Goal: Task Accomplishment & Management: Manage account settings

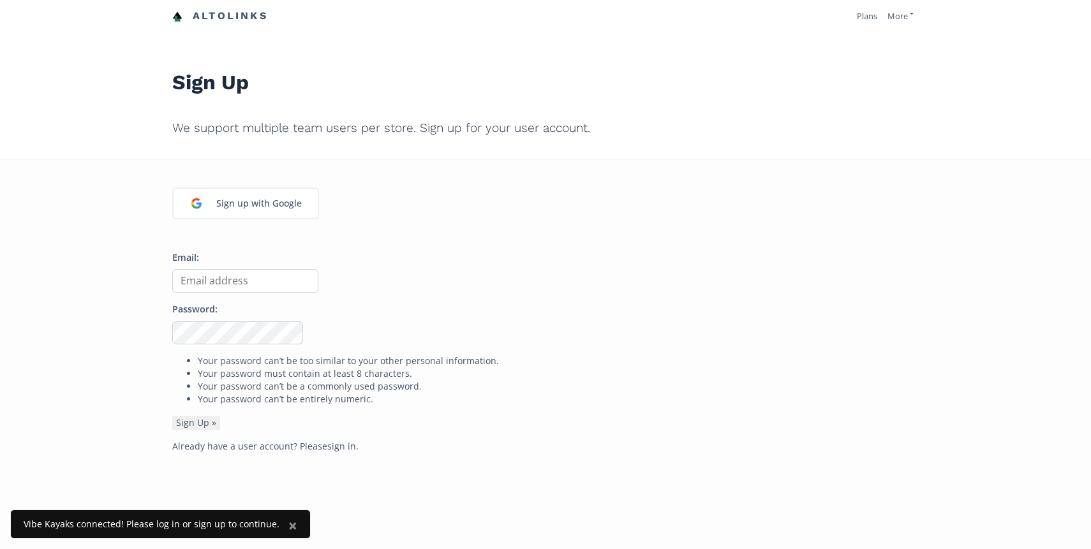
click at [204, 282] on input "Email:" at bounding box center [245, 281] width 146 height 24
type input "[EMAIL_ADDRESS][DOMAIN_NAME]"
click at [340, 449] on link "sign in" at bounding box center [341, 446] width 29 height 12
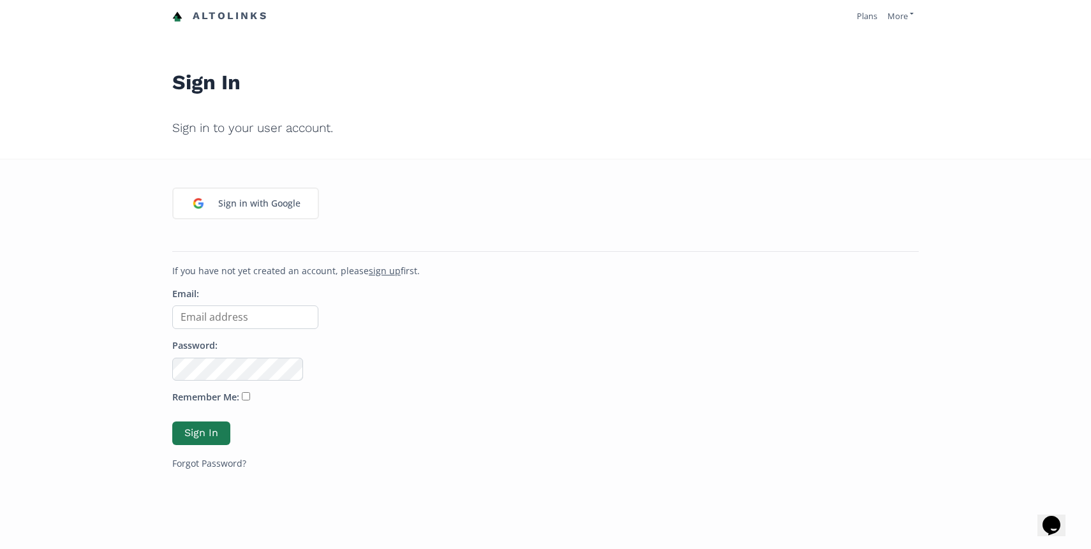
click at [238, 320] on input "Email:" at bounding box center [245, 318] width 146 height 24
type input "shi"
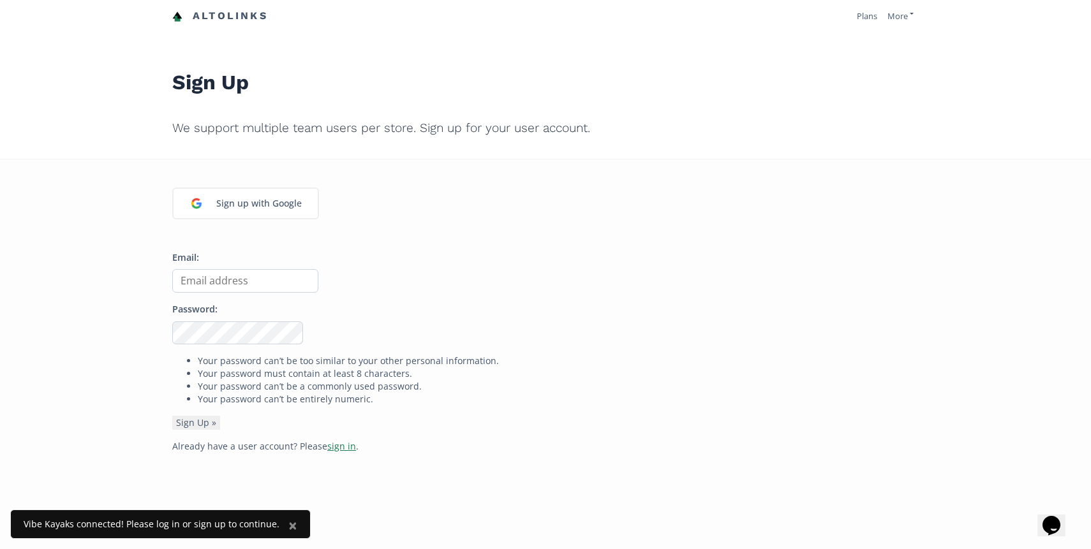
click at [337, 445] on link "sign in" at bounding box center [341, 446] width 29 height 12
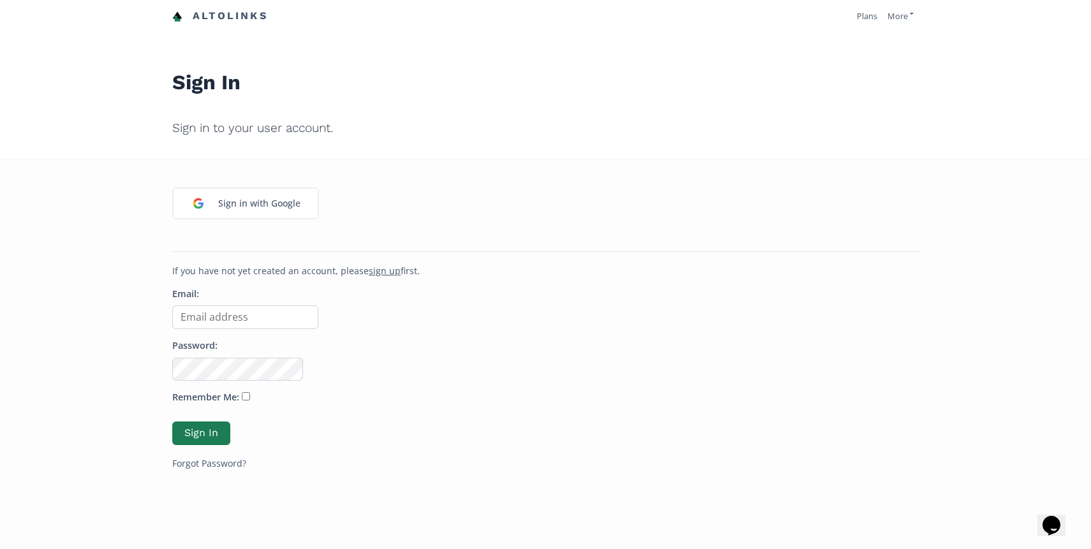
click at [212, 313] on input "Email:" at bounding box center [245, 318] width 146 height 24
type input "[EMAIL_ADDRESS][DOMAIN_NAME]"
click at [194, 434] on button "Sign In" at bounding box center [201, 433] width 62 height 27
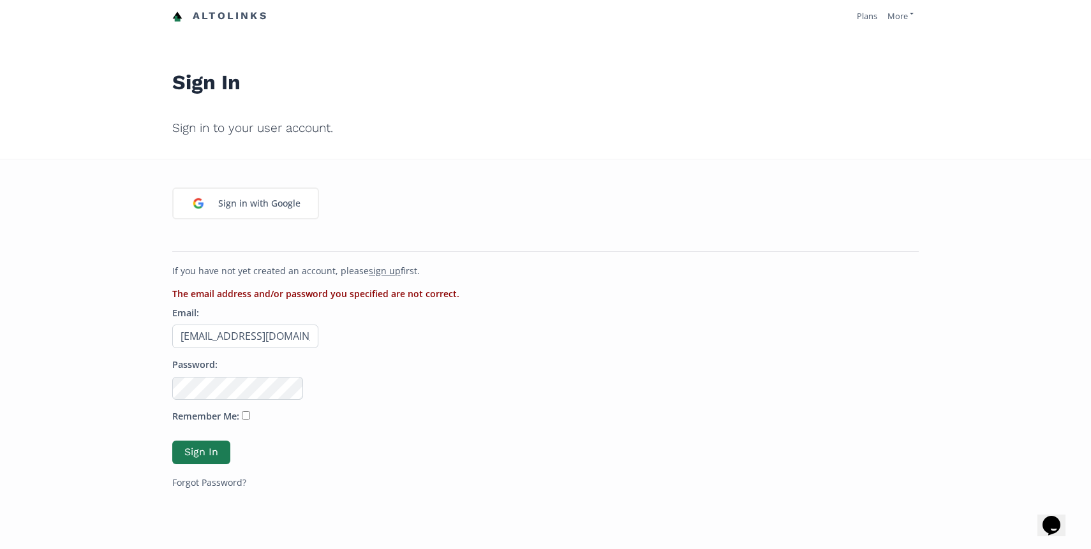
click at [256, 337] on input "[EMAIL_ADDRESS][DOMAIN_NAME]" at bounding box center [245, 337] width 146 height 24
click at [424, 386] on p "Password:" at bounding box center [545, 378] width 746 height 41
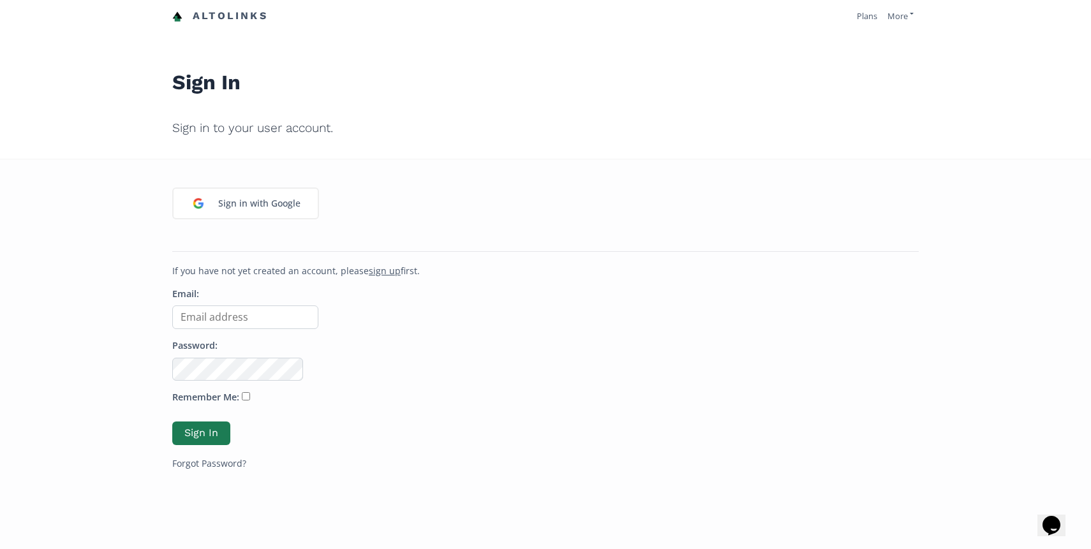
click at [203, 318] on input "Email:" at bounding box center [245, 318] width 146 height 24
type input "[EMAIL_ADDRESS][DOMAIN_NAME]"
click at [212, 436] on button "Sign In" at bounding box center [201, 433] width 62 height 27
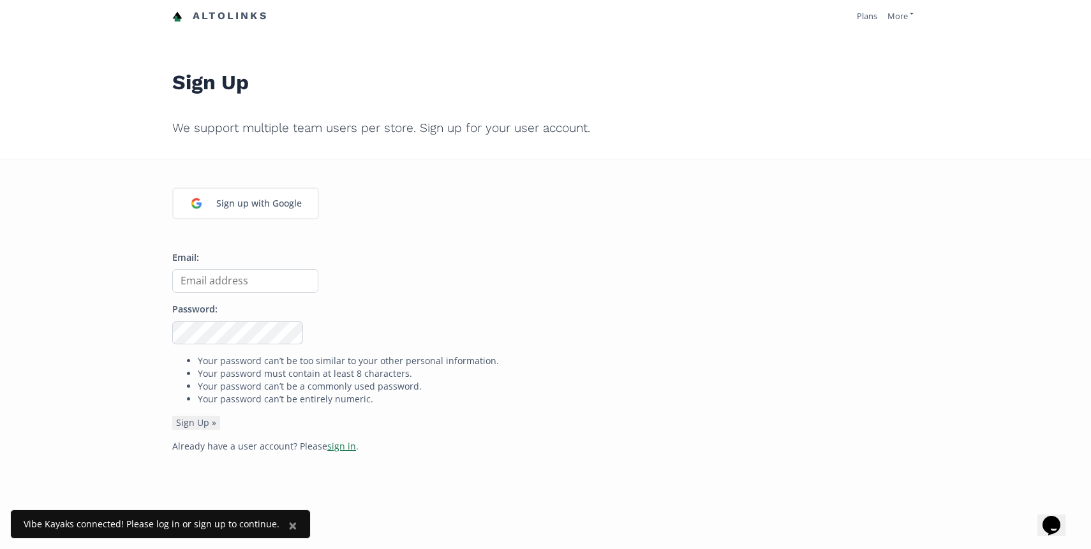
click at [340, 450] on link "sign in" at bounding box center [341, 446] width 29 height 12
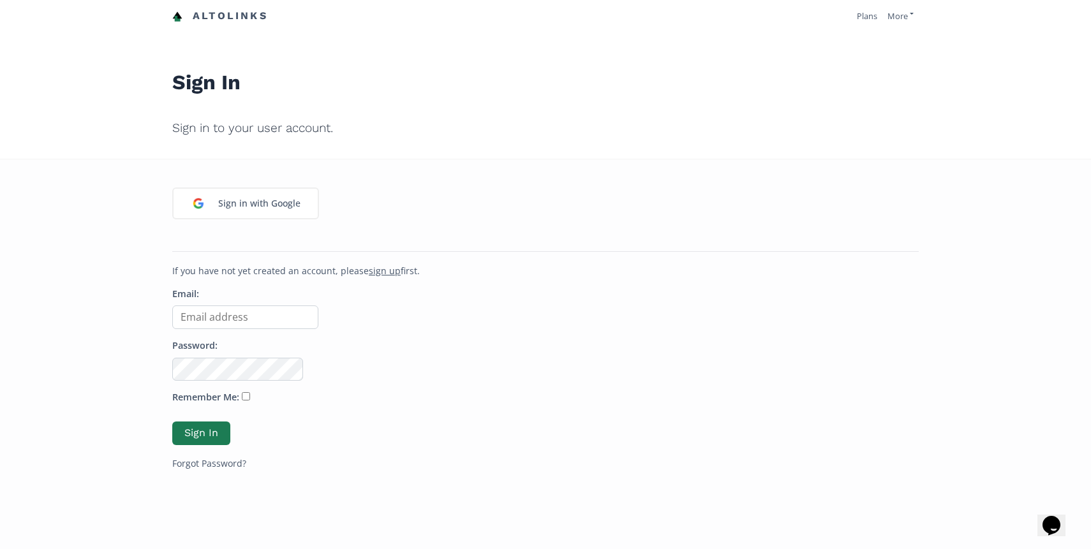
click at [225, 316] on input "Email:" at bounding box center [245, 318] width 146 height 24
type input "[EMAIL_ADDRESS][DOMAIN_NAME]"
click at [208, 432] on button "Sign In" at bounding box center [201, 433] width 62 height 27
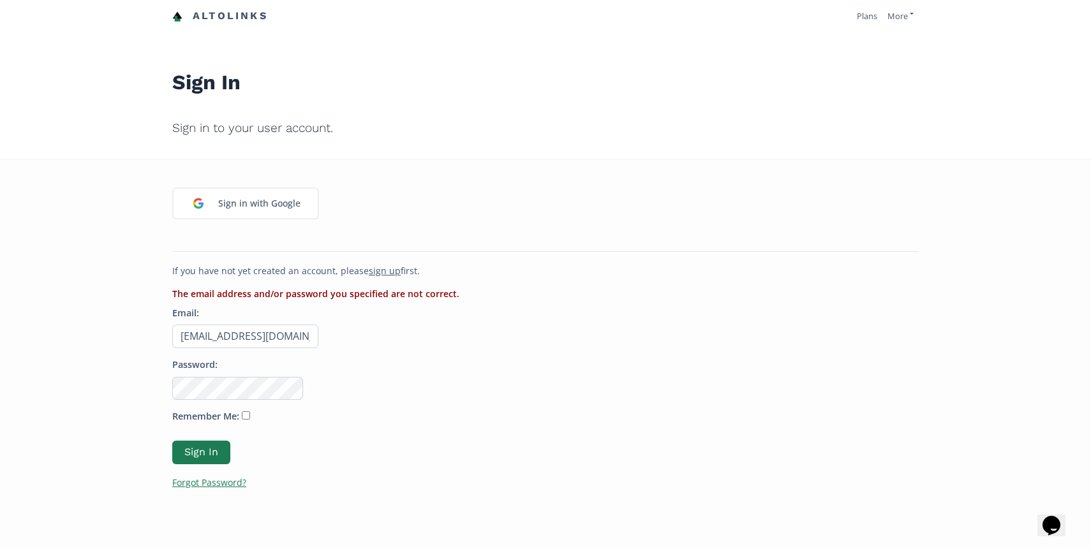
click at [206, 482] on link "Forgot Password?" at bounding box center [209, 482] width 74 height 12
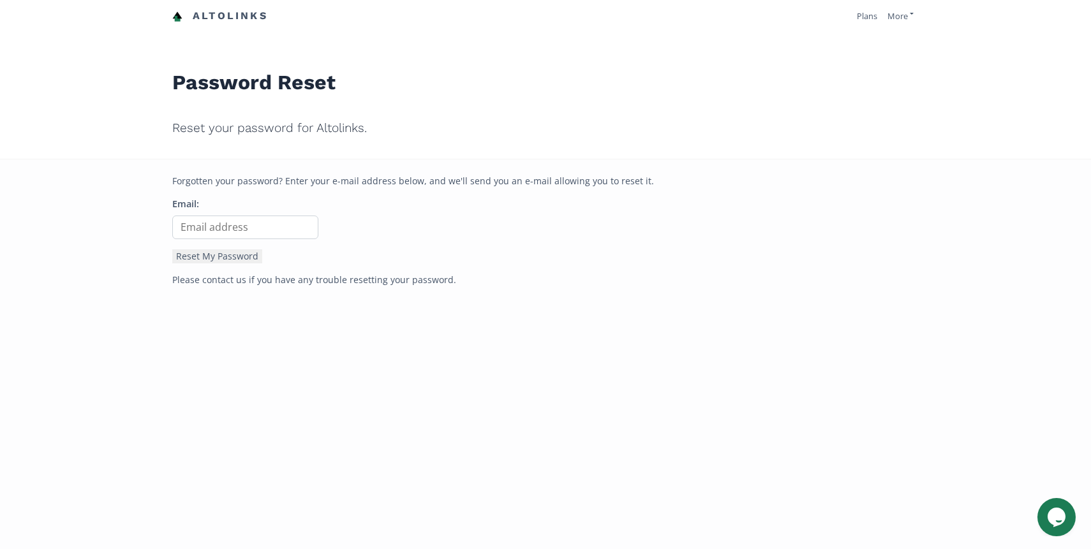
click at [252, 221] on input "Email:" at bounding box center [245, 228] width 146 height 24
type input "[EMAIL_ADDRESS][DOMAIN_NAME]"
click at [219, 254] on button "Reset My Password" at bounding box center [217, 256] width 90 height 14
